Goal: Information Seeking & Learning: Learn about a topic

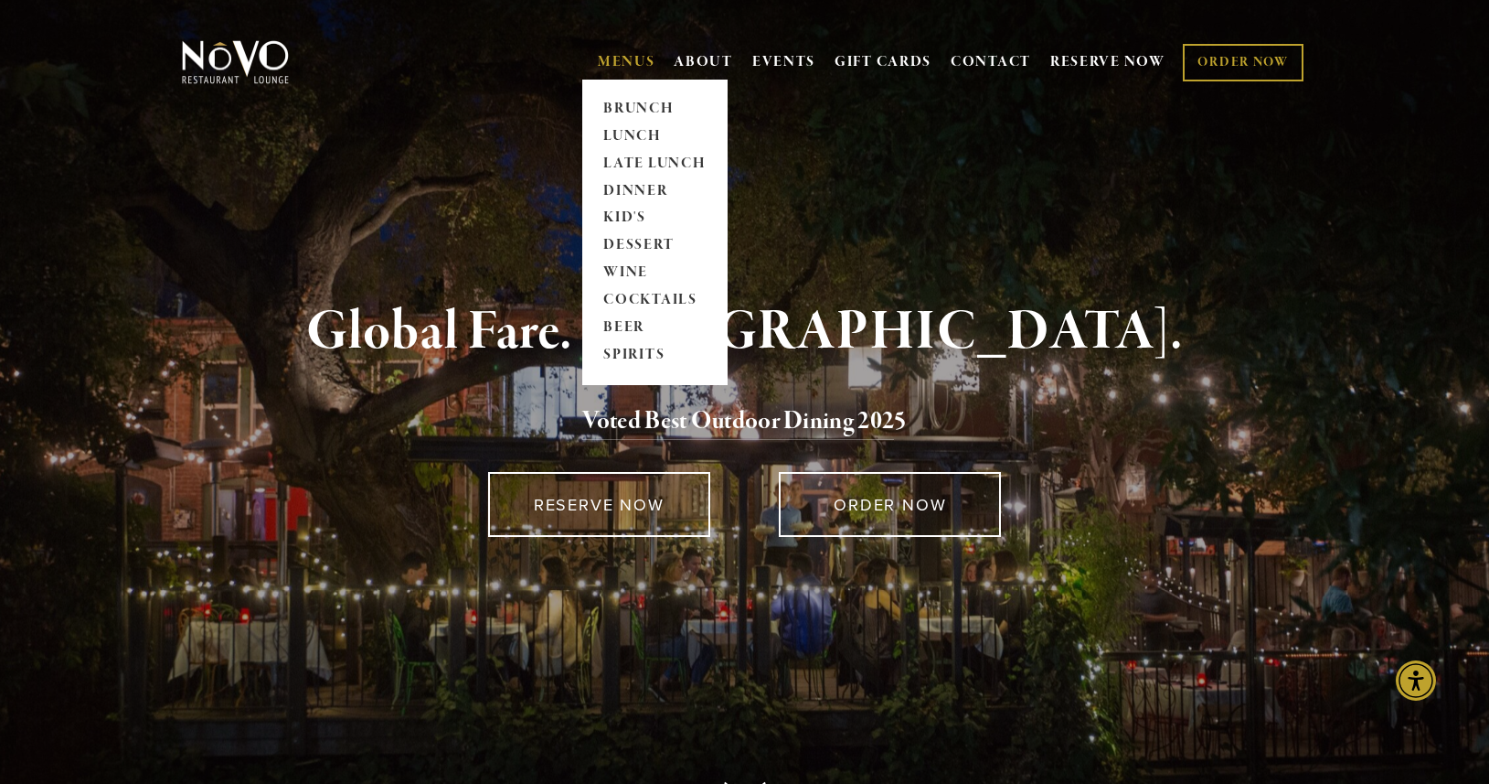
click at [601, 59] on link "MENUS" at bounding box center [627, 62] width 58 height 18
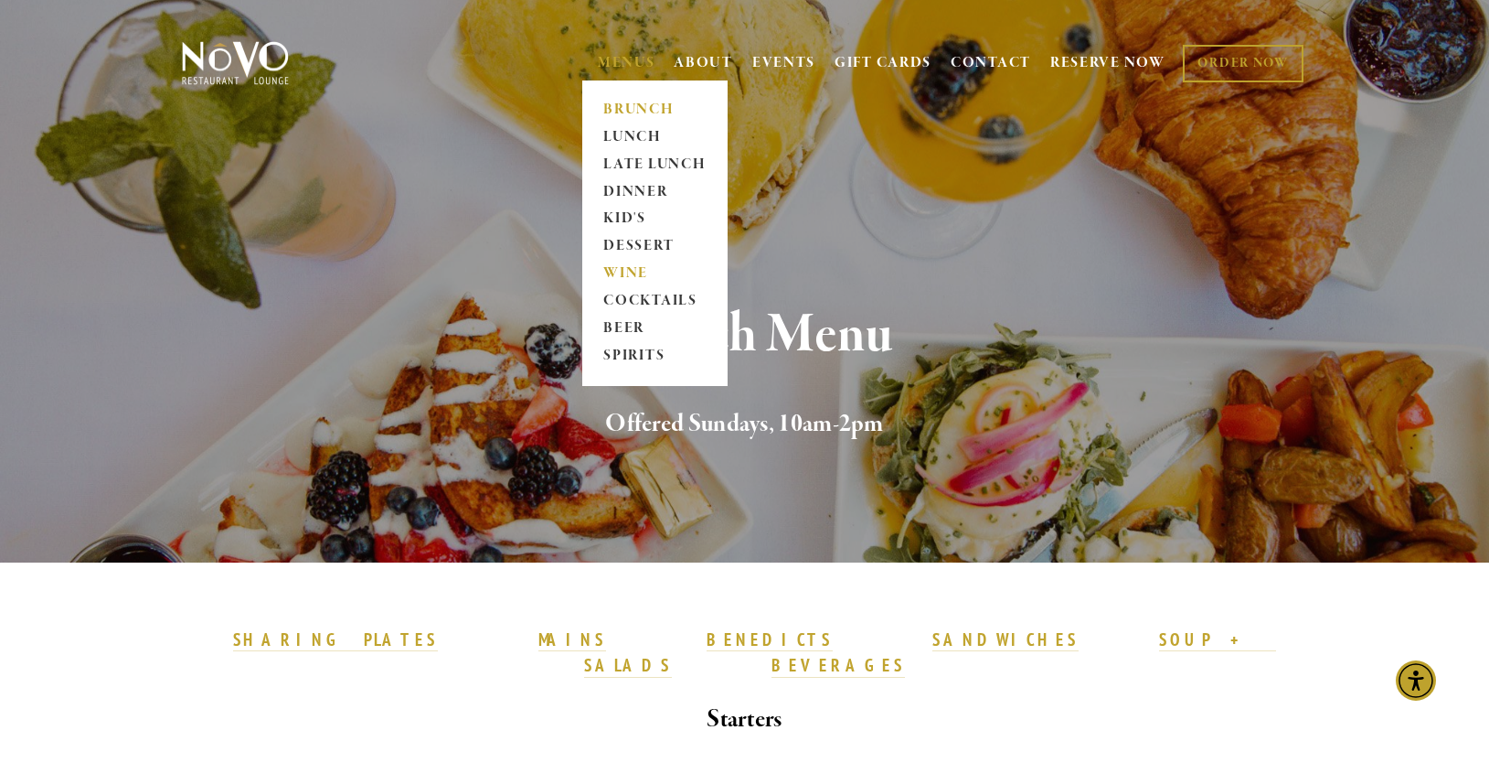
click at [623, 278] on link "WINE" at bounding box center [655, 274] width 114 height 27
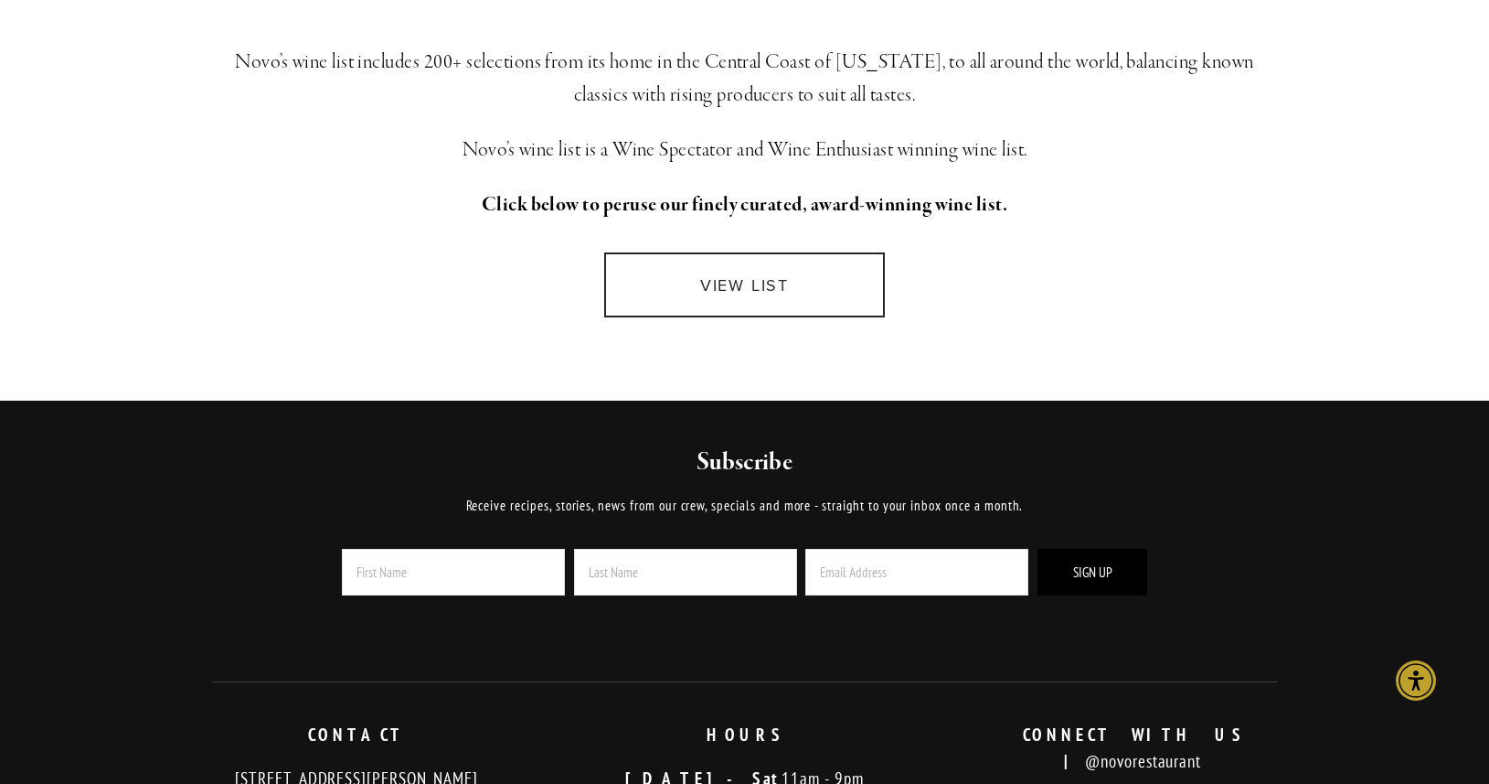
scroll to position [242, 0]
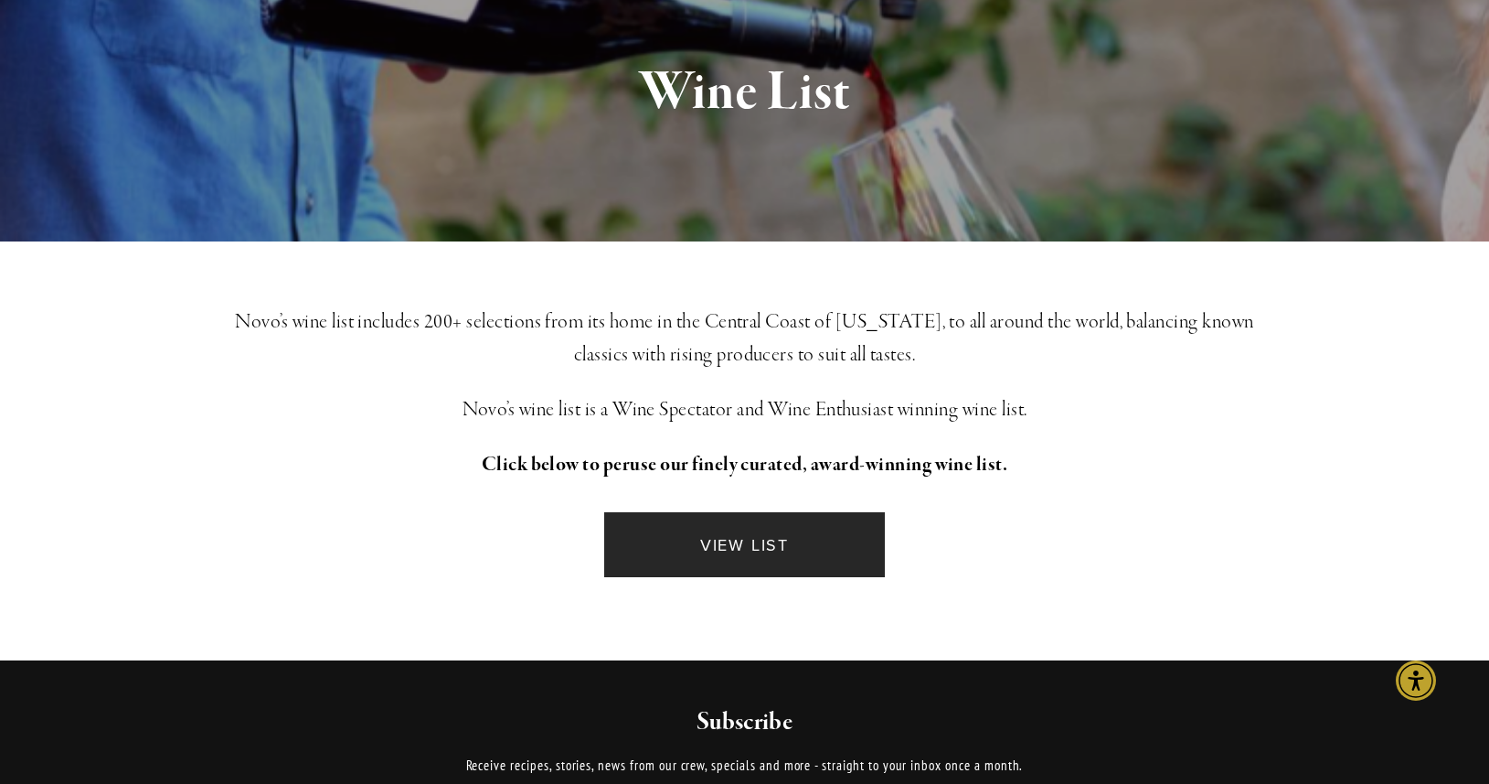
click at [727, 557] on link "VIEW LIST" at bounding box center [744, 544] width 280 height 65
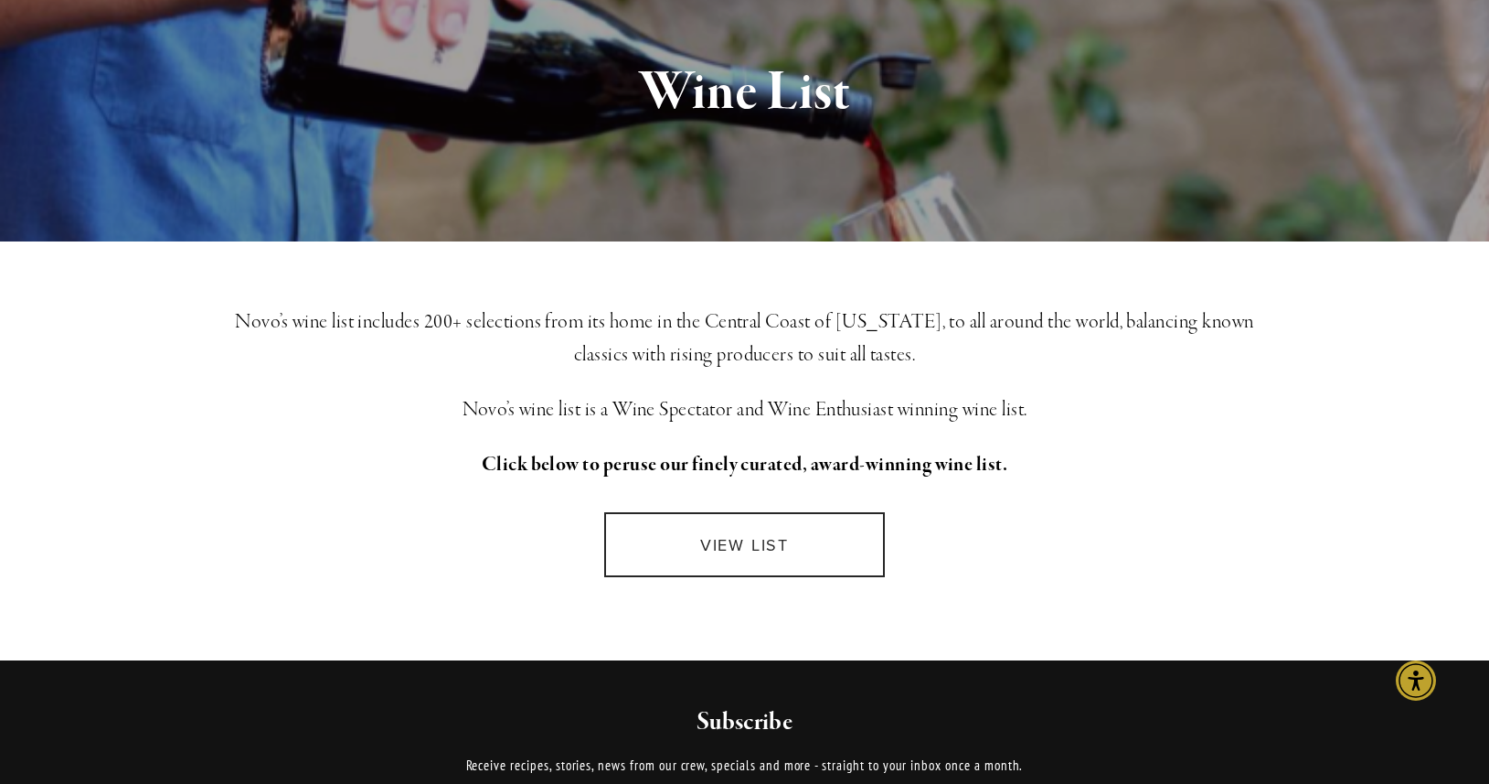
scroll to position [0, 0]
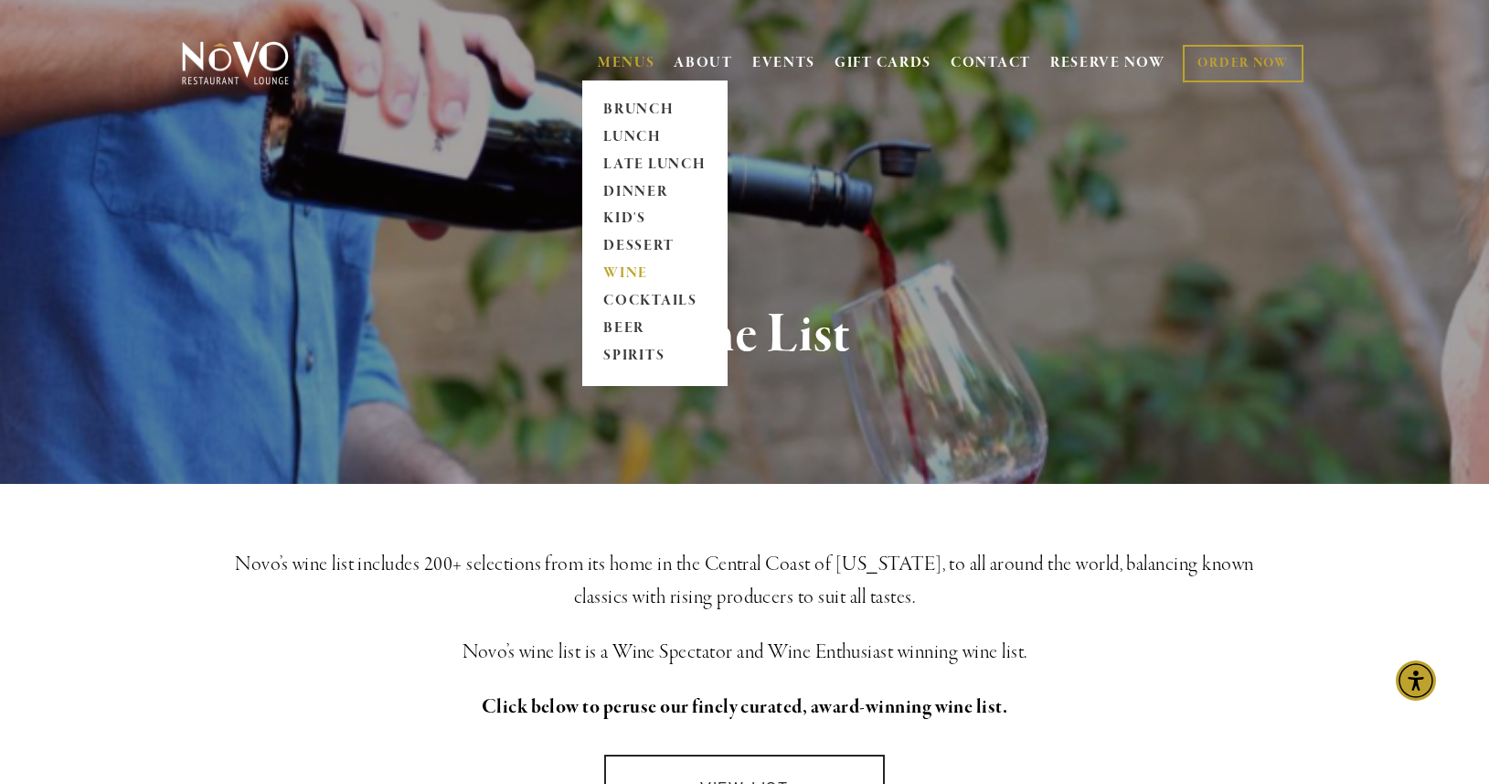
click at [620, 65] on link "MENUS" at bounding box center [627, 63] width 58 height 18
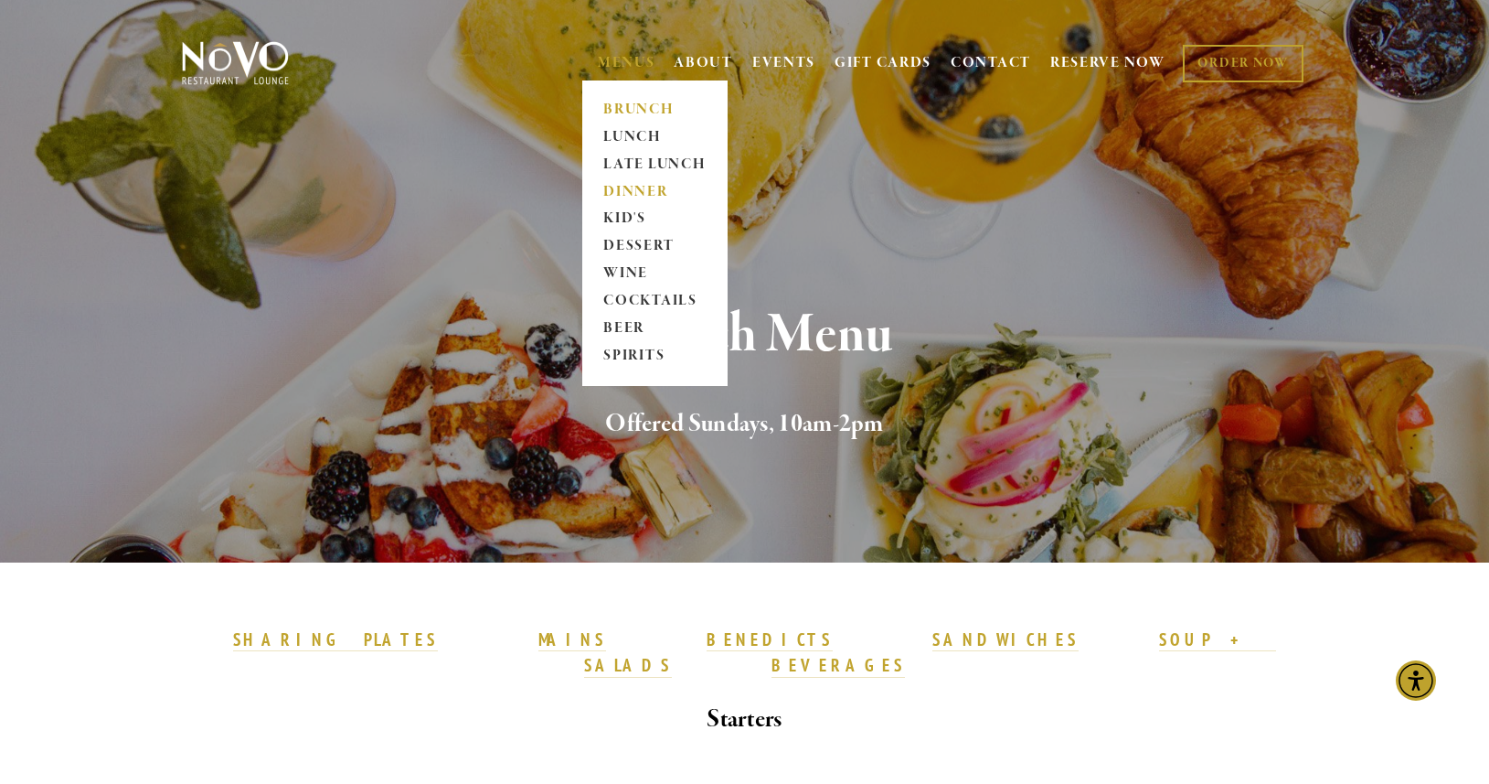
click at [637, 188] on link "DINNER" at bounding box center [655, 191] width 114 height 27
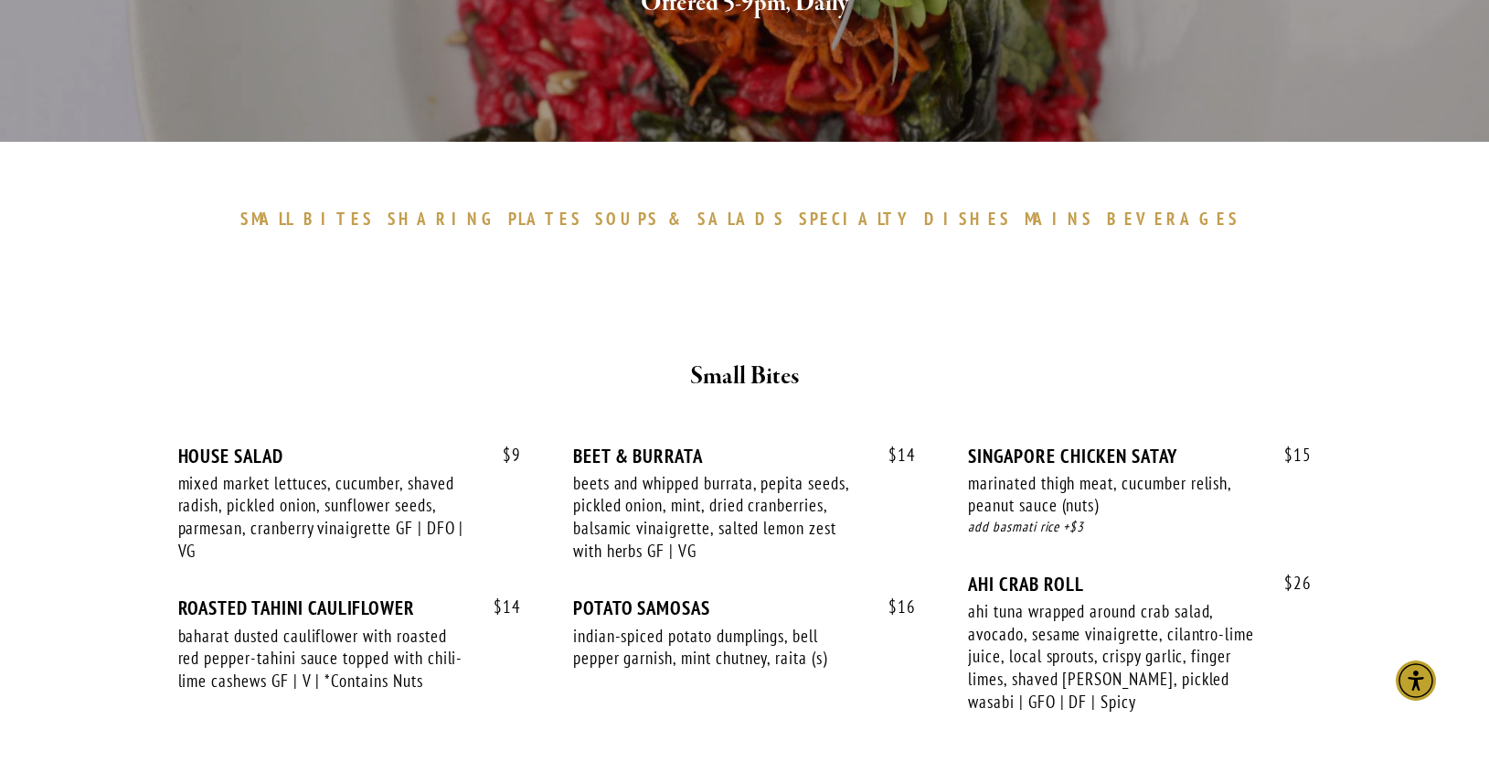
scroll to position [421, 0]
click at [924, 218] on span "DISHES" at bounding box center [967, 218] width 87 height 22
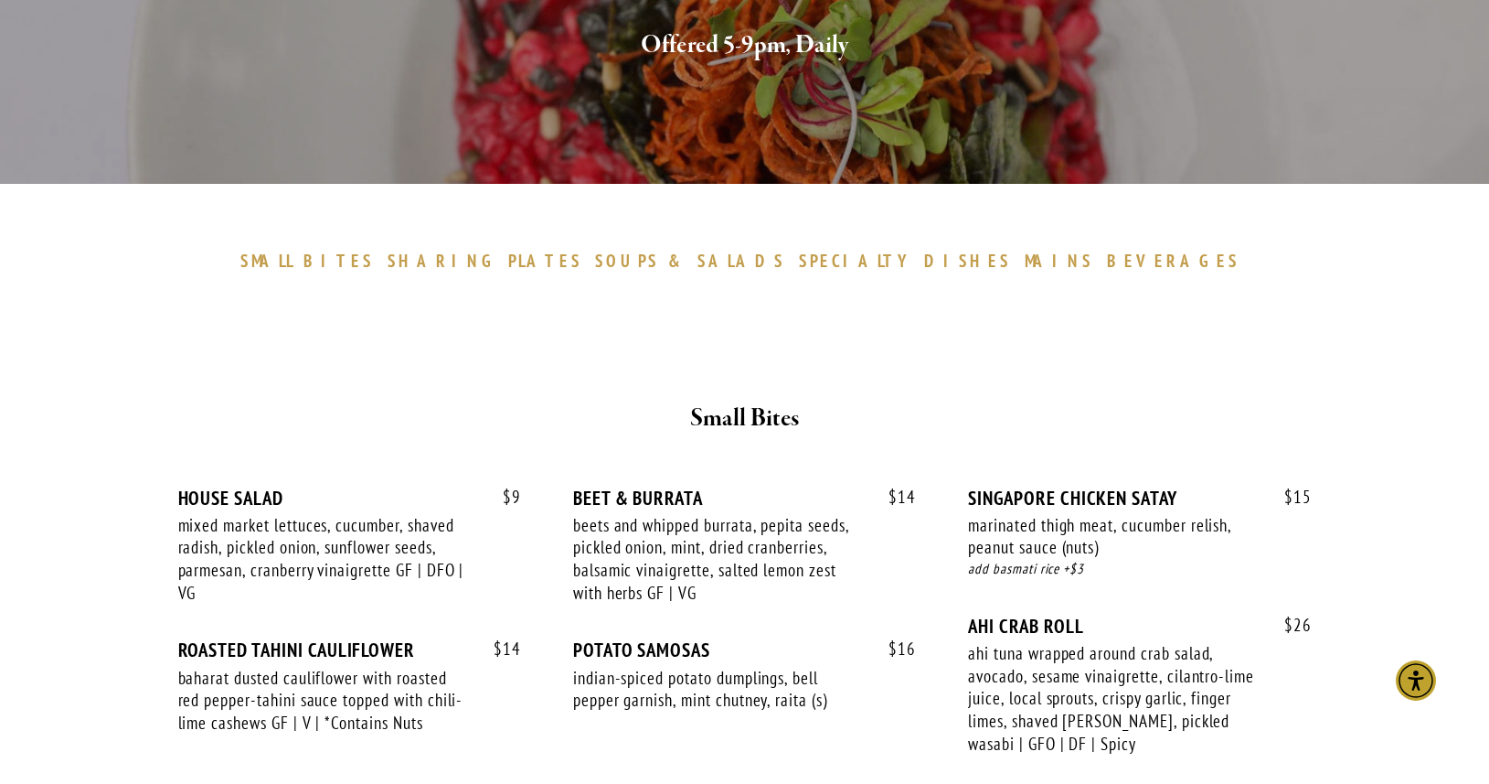
scroll to position [464, 0]
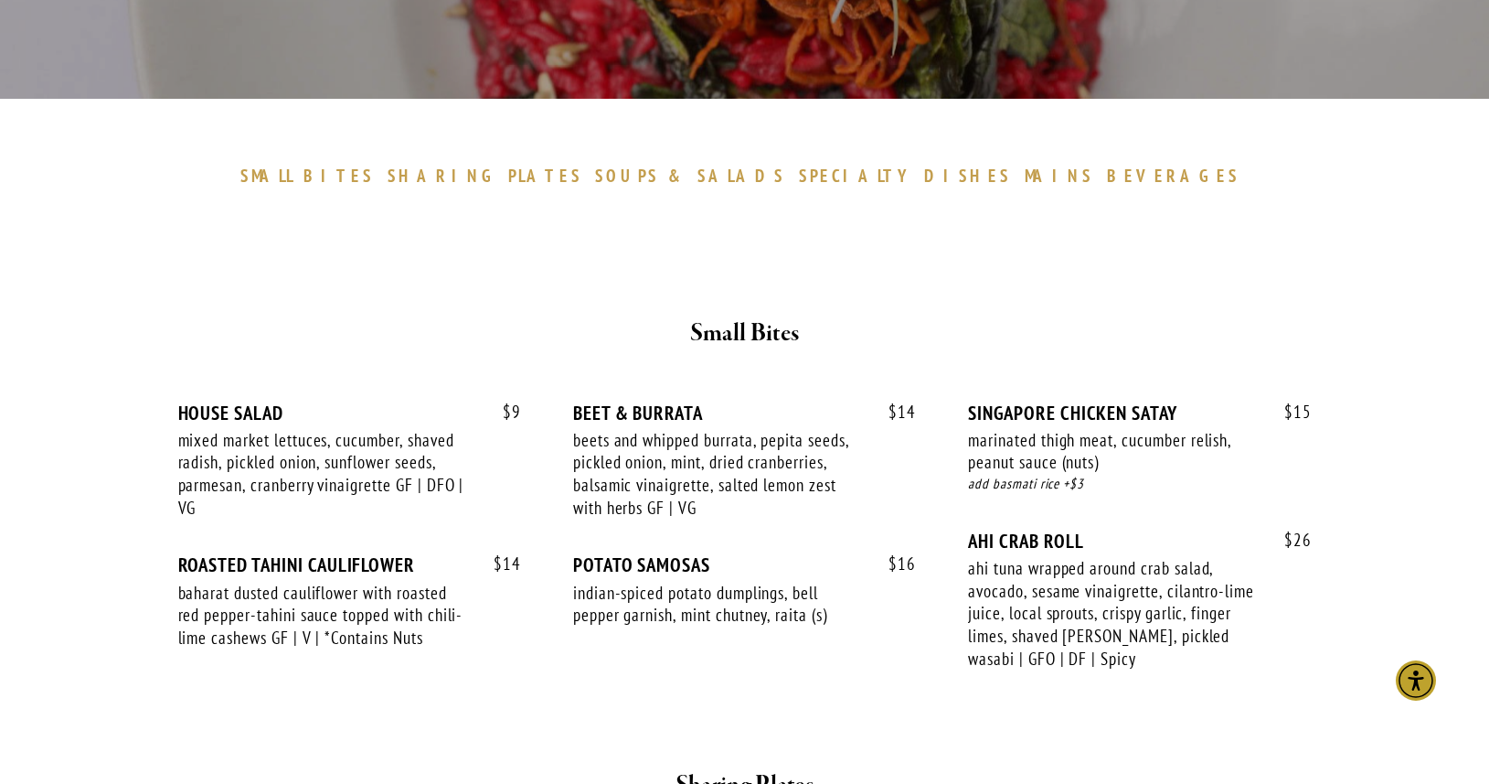
click at [688, 179] on span "&" at bounding box center [678, 176] width 20 height 22
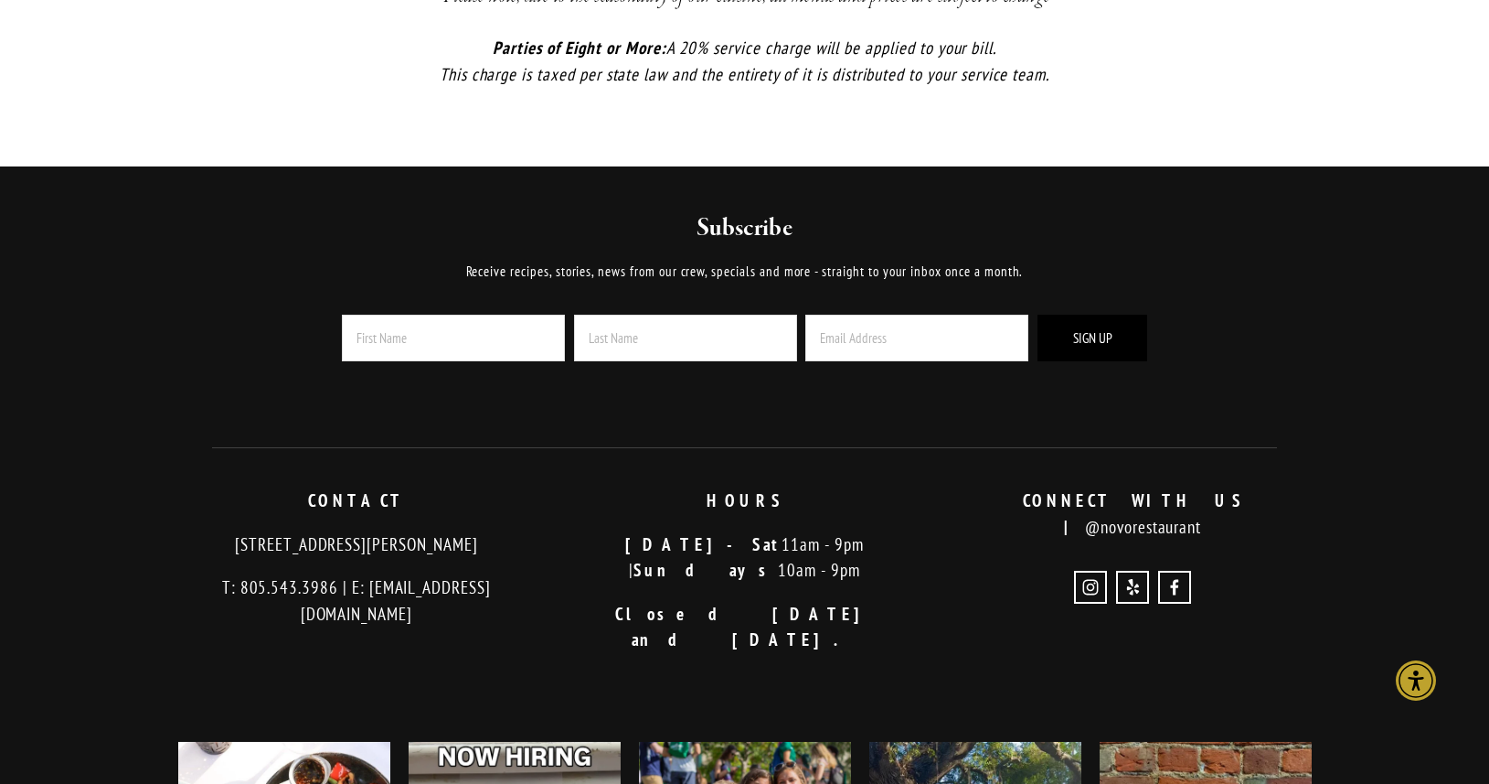
scroll to position [4234, 0]
